Goal: Task Accomplishment & Management: Manage account settings

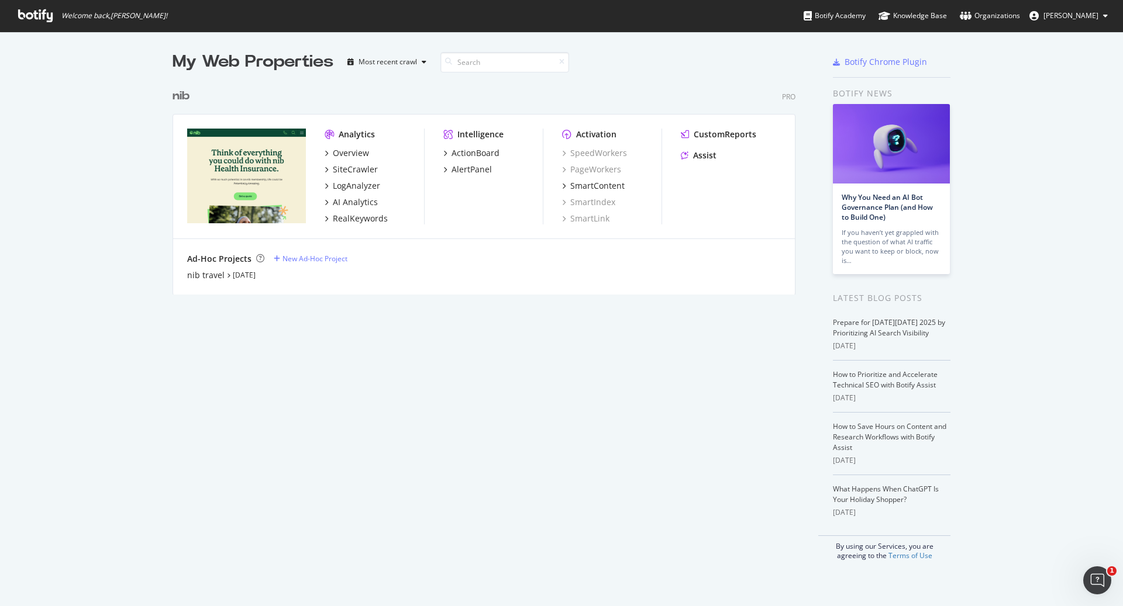
click at [179, 96] on div "nib" at bounding box center [180, 96] width 17 height 17
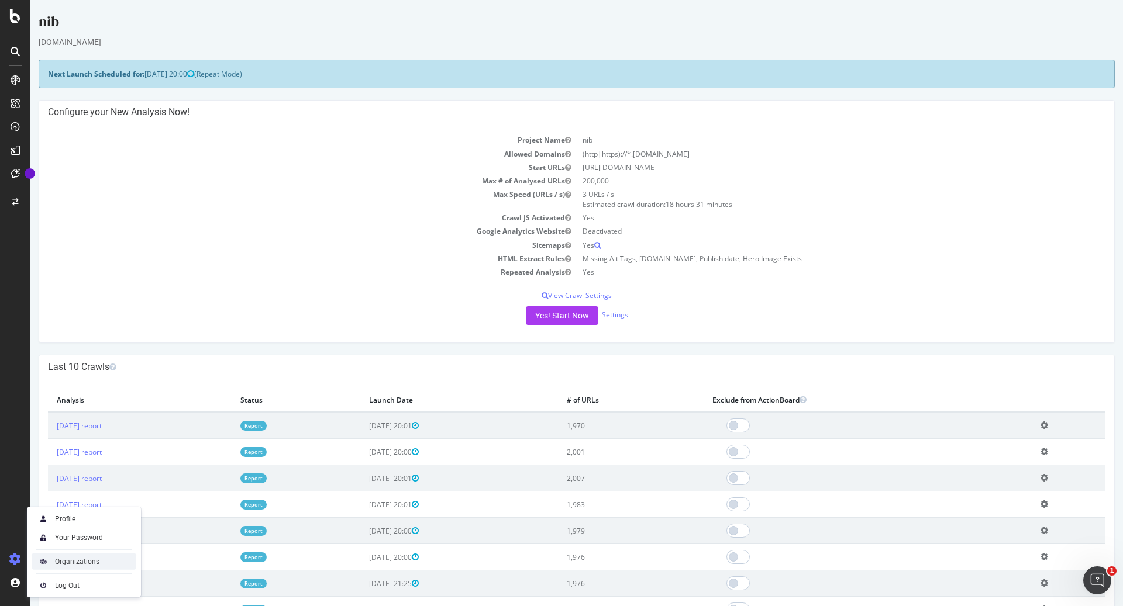
click at [61, 561] on div "Organizations" at bounding box center [77, 561] width 44 height 9
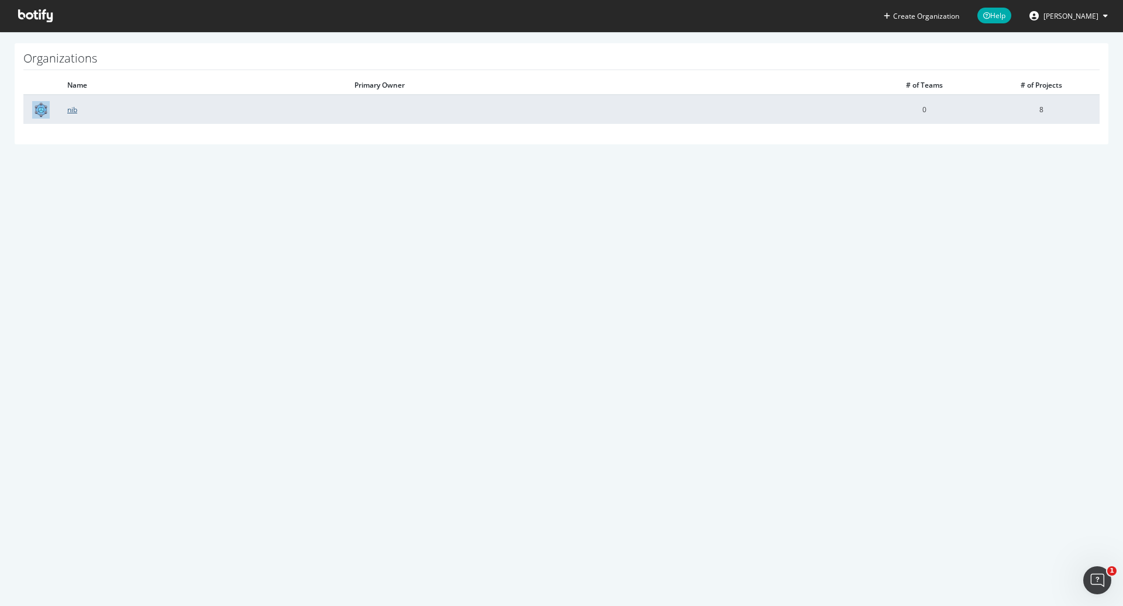
click at [70, 109] on link "nib" at bounding box center [72, 110] width 10 height 10
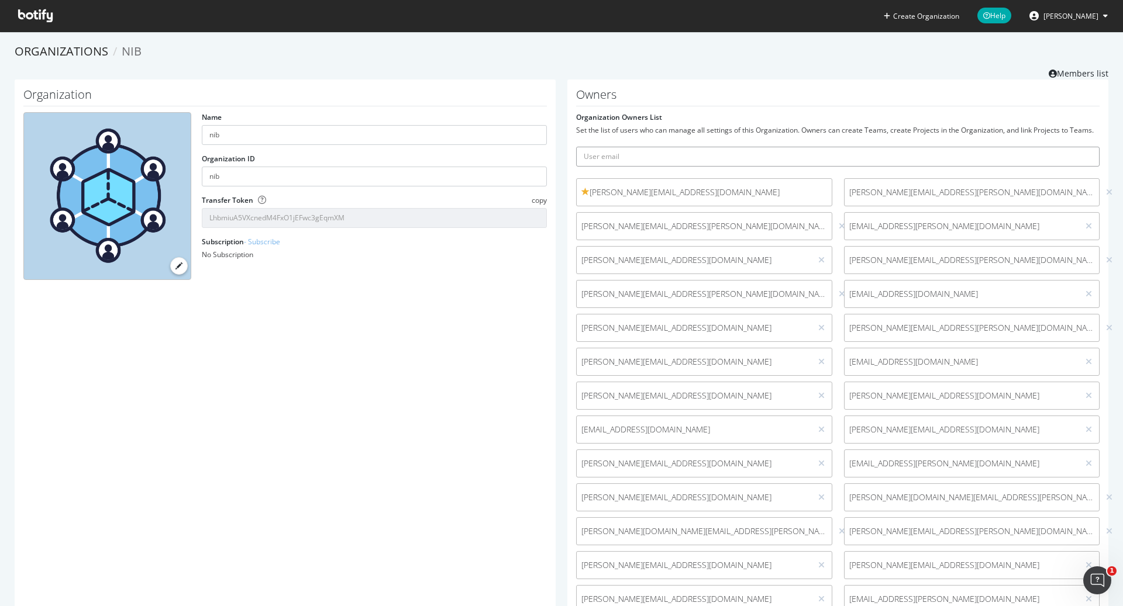
click at [716, 154] on input "text" at bounding box center [837, 157] width 523 height 20
paste input "[PERSON_NAME][EMAIL_ADDRESS][PERSON_NAME][DOMAIN_NAME]"
type input "[PERSON_NAME][EMAIL_ADDRESS][PERSON_NAME][DOMAIN_NAME]"
click at [1079, 147] on button "submit" at bounding box center [1089, 157] width 20 height 20
